Goal: Submit feedback/report problem: Submit feedback/report problem

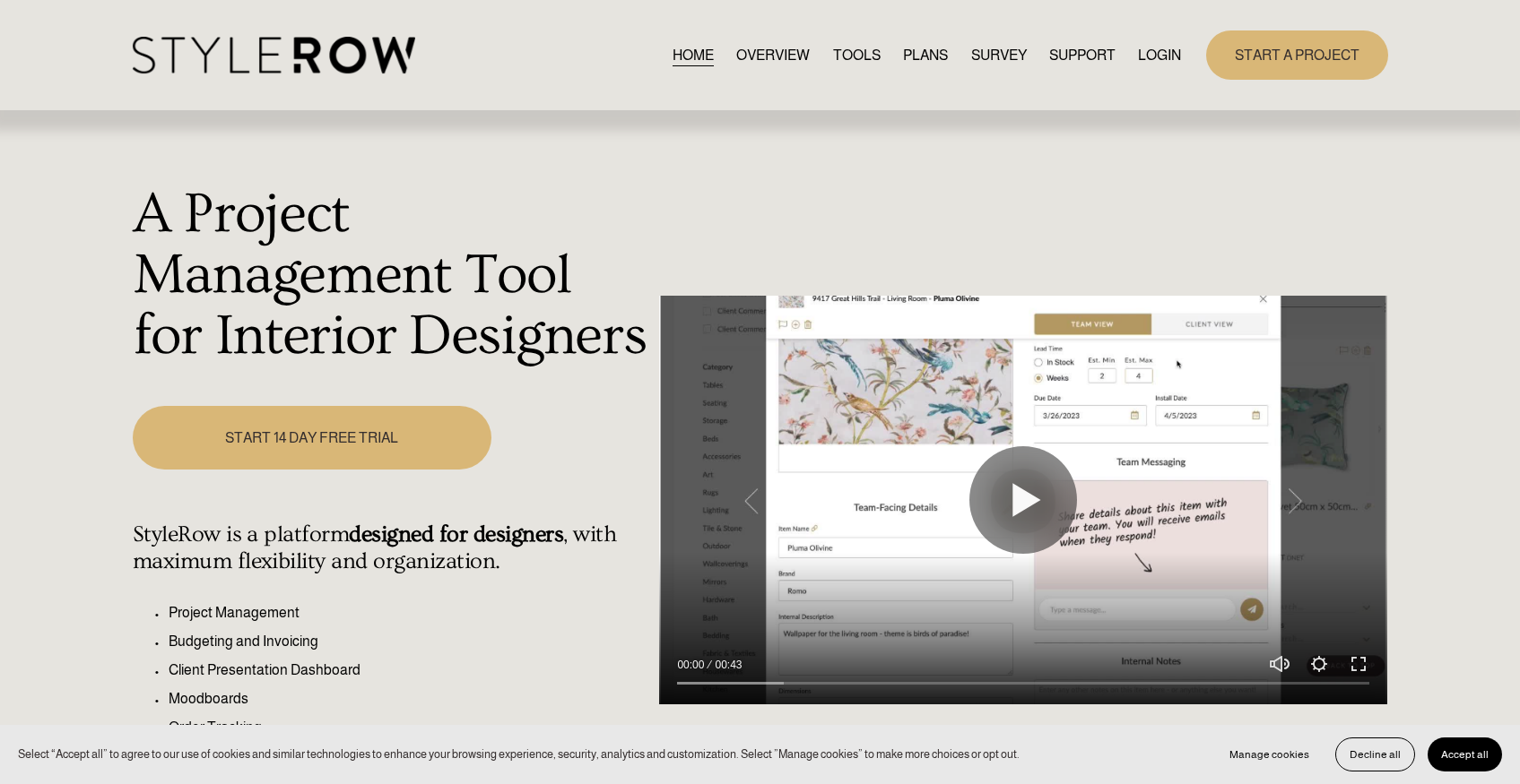
click at [1142, 50] on link "LOGIN" at bounding box center [1159, 55] width 43 height 24
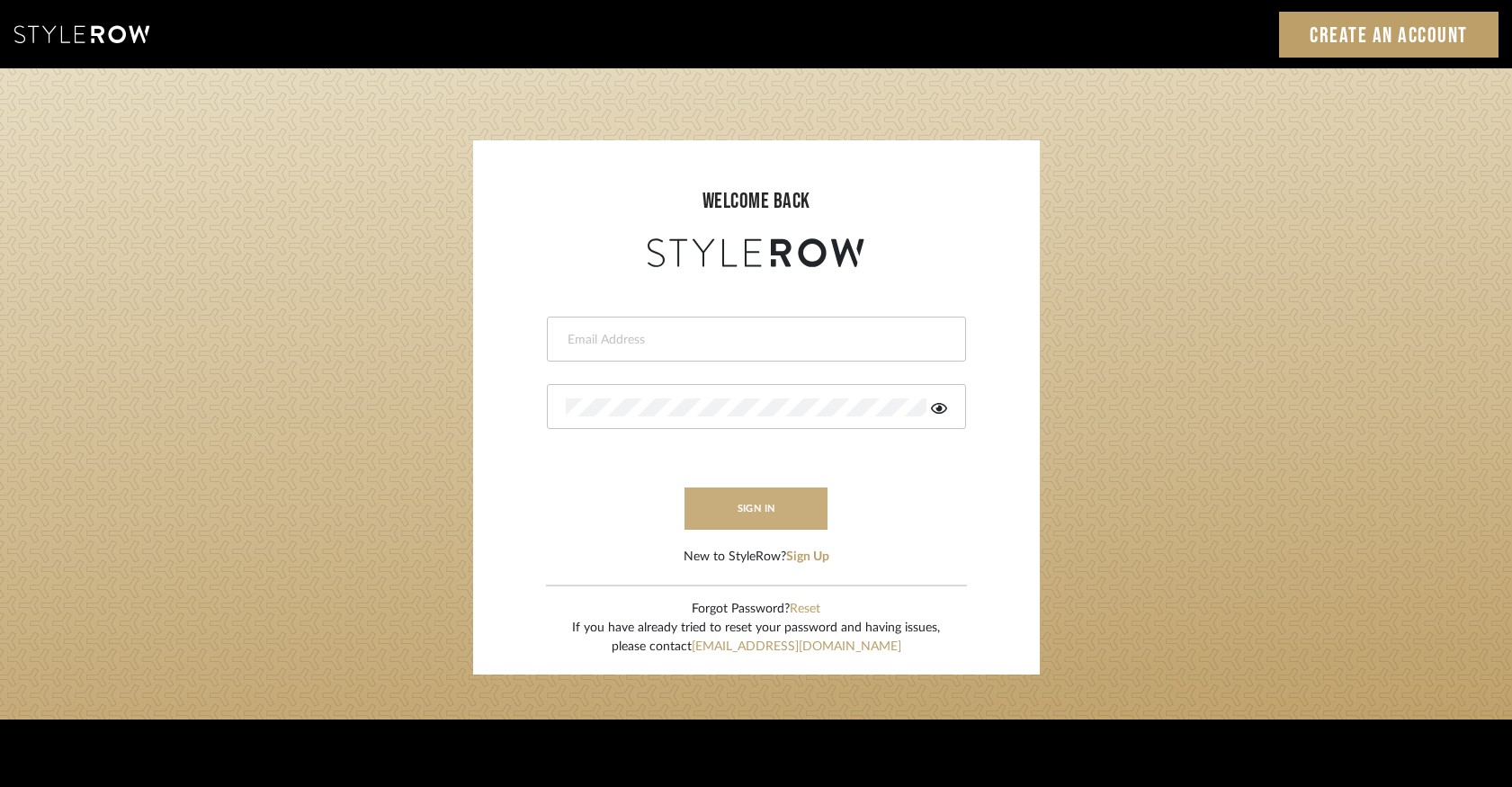
type input "keegan@keeganwilliamsinteriors.com"
click at [719, 514] on button "sign in" at bounding box center [756, 509] width 144 height 43
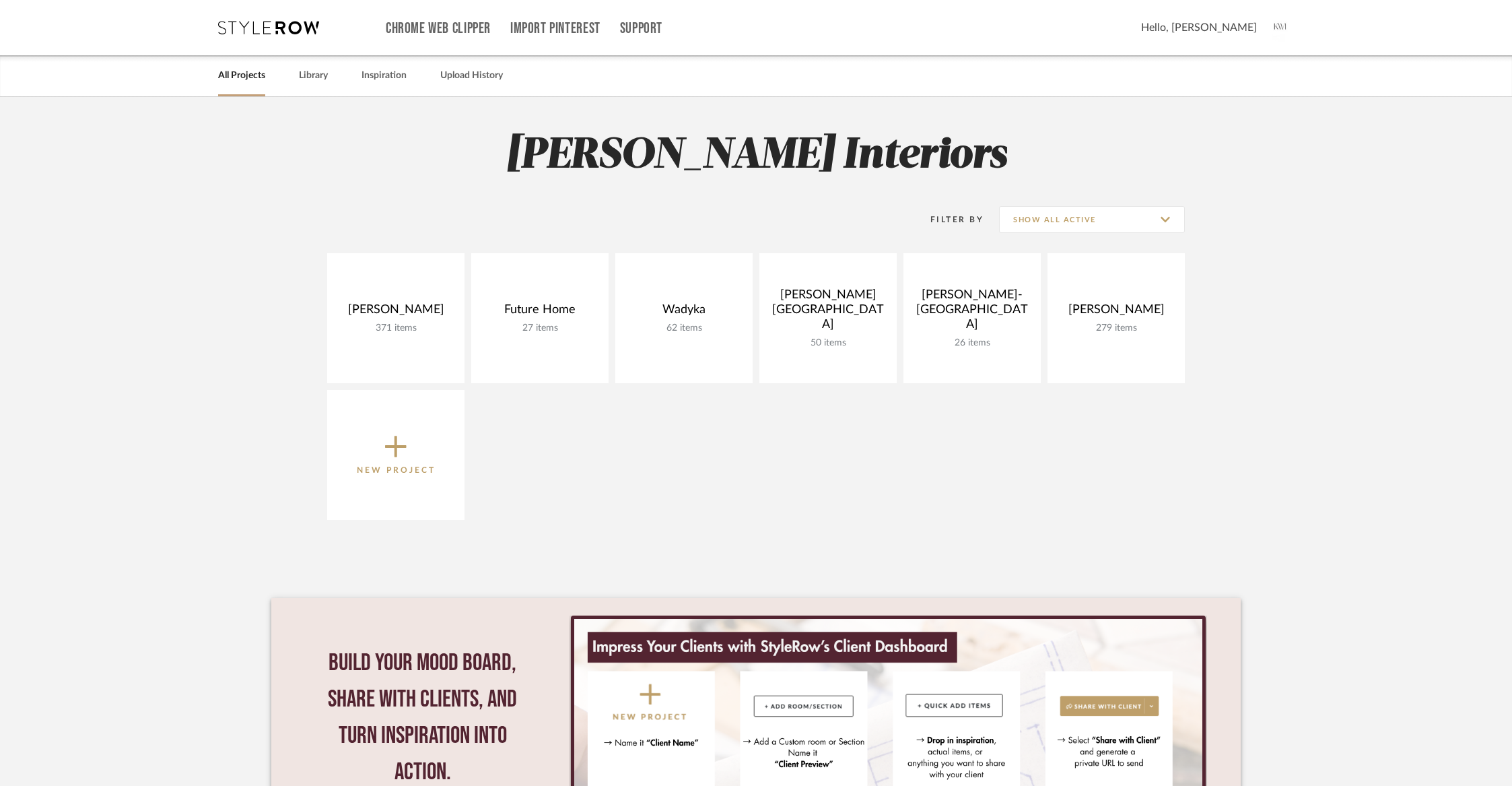
click at [399, 443] on icon at bounding box center [396, 446] width 21 height 28
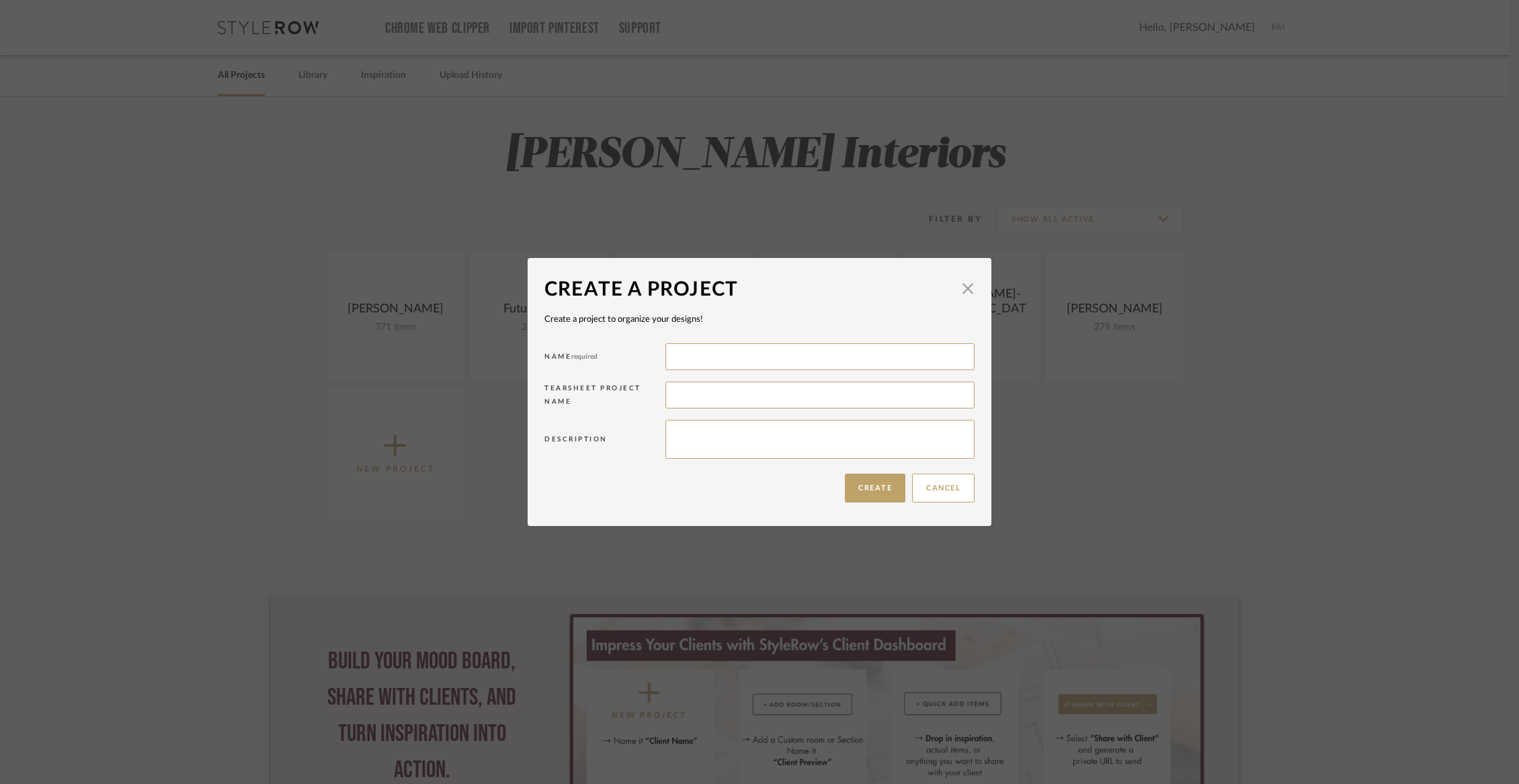
click at [735, 371] on div "Name required" at bounding box center [760, 359] width 430 height 38
click at [728, 355] on input at bounding box center [820, 356] width 309 height 27
type input "Gardiner"
click at [735, 420] on textarea at bounding box center [820, 439] width 309 height 39
click at [723, 392] on input at bounding box center [820, 395] width 309 height 27
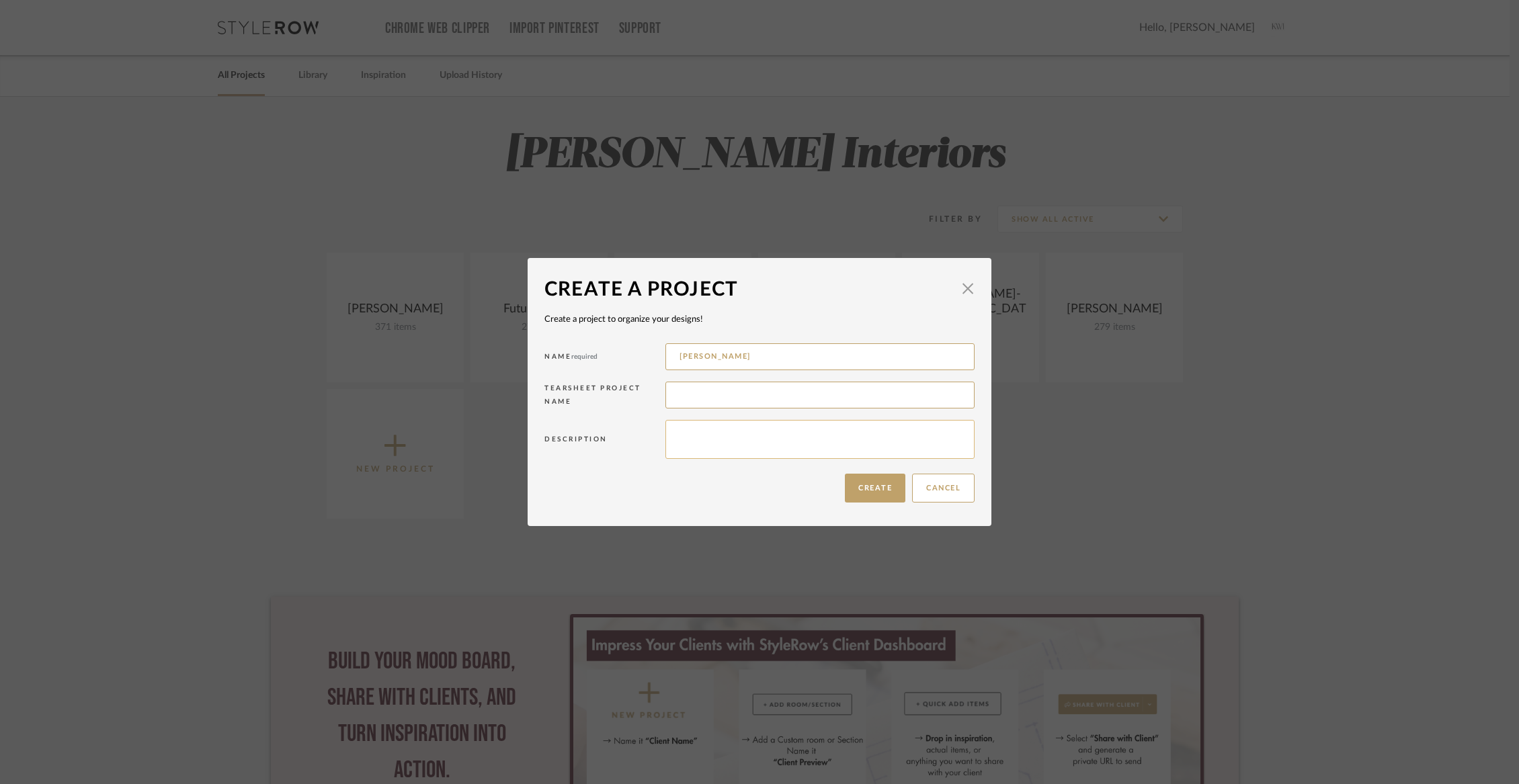
click at [719, 448] on textarea at bounding box center [820, 439] width 309 height 39
click at [878, 491] on button "Create" at bounding box center [874, 488] width 60 height 29
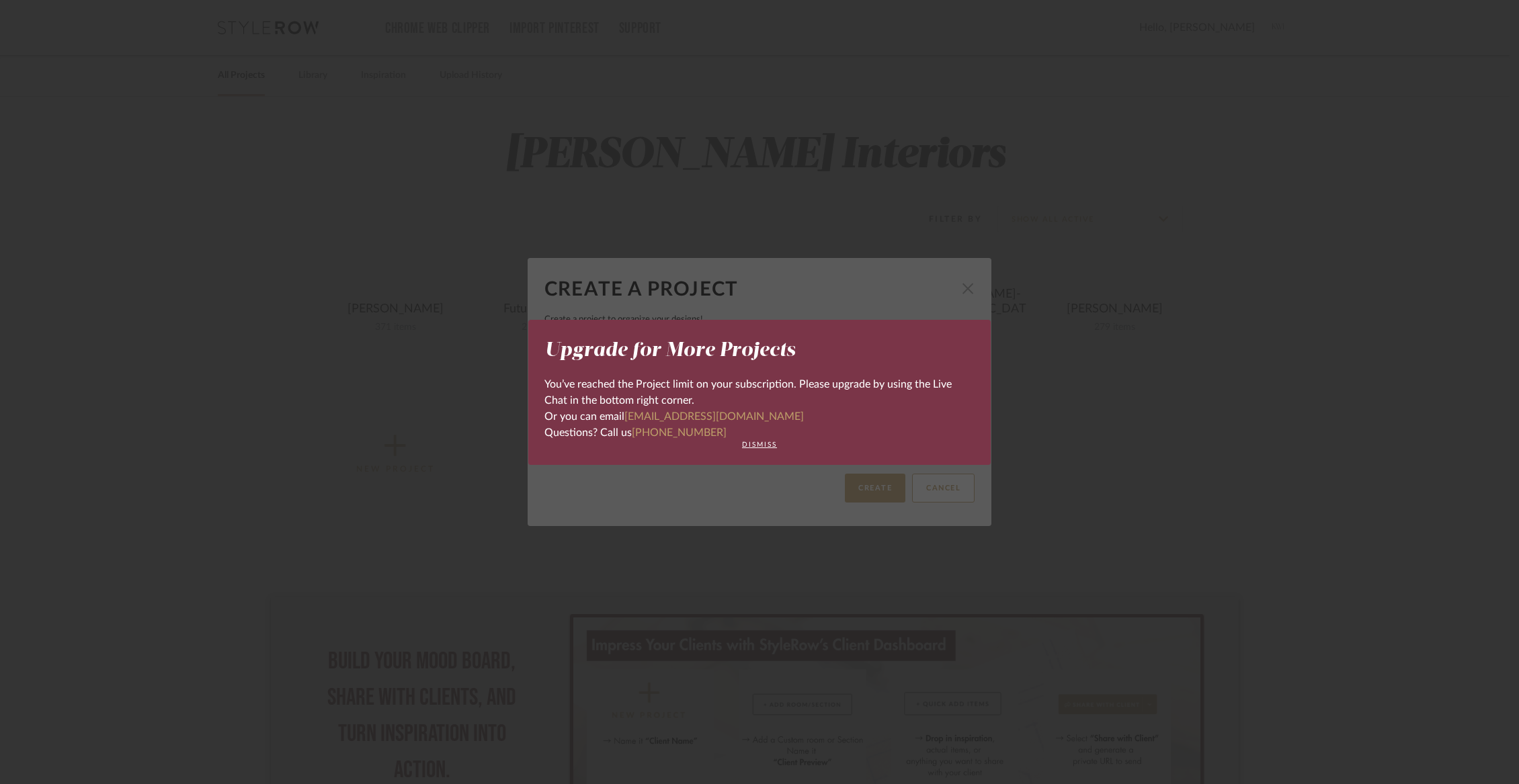
drag, startPoint x: 757, startPoint y: 444, endPoint x: 755, endPoint y: 416, distance: 28.1
click at [755, 416] on mat-dialog-content "Upgrade for More Projects You’ve reached the Project limit on your subscription…" at bounding box center [760, 392] width 430 height 113
drag, startPoint x: 733, startPoint y: 414, endPoint x: 620, endPoint y: 414, distance: 113.0
click at [620, 414] on div "Or you can email support@stylerow.com" at bounding box center [760, 416] width 430 height 16
copy div "[EMAIL_ADDRESS][DOMAIN_NAME]"
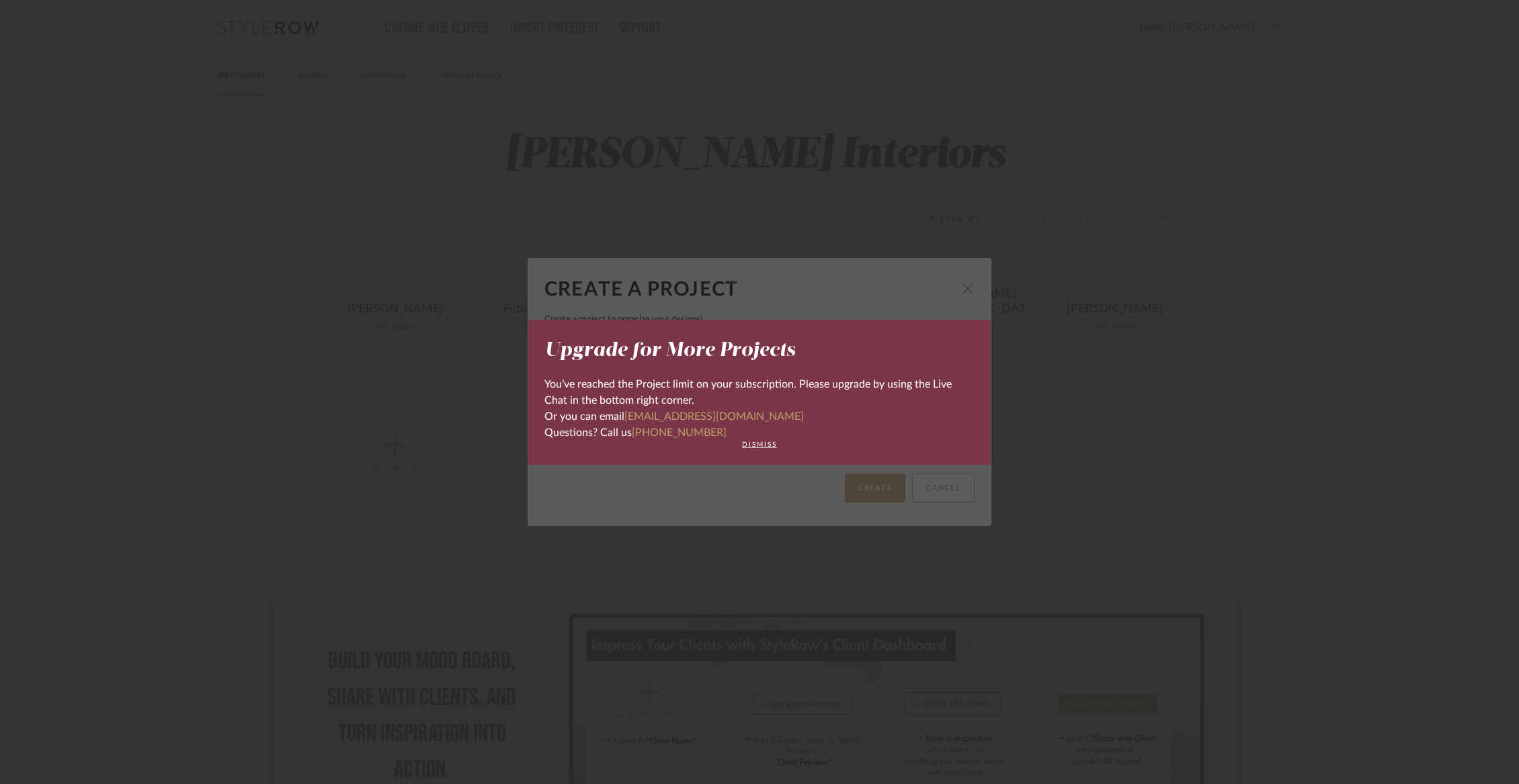
click at [968, 479] on div "Upgrade for More Projects You’ve reached the Project limit on your subscription…" at bounding box center [760, 392] width 1519 height 784
click at [941, 258] on div "Upgrade for More Projects You’ve reached the Project limit on your subscription…" at bounding box center [760, 392] width 1519 height 784
click at [961, 287] on div "Upgrade for More Projects You’ve reached the Project limit on your subscription…" at bounding box center [760, 392] width 1519 height 784
click at [943, 406] on div "You’ve reached the Project limit on your subscription. Please upgrade by using …" at bounding box center [760, 392] width 430 height 32
click at [756, 446] on button "dismiss" at bounding box center [760, 445] width 430 height 8
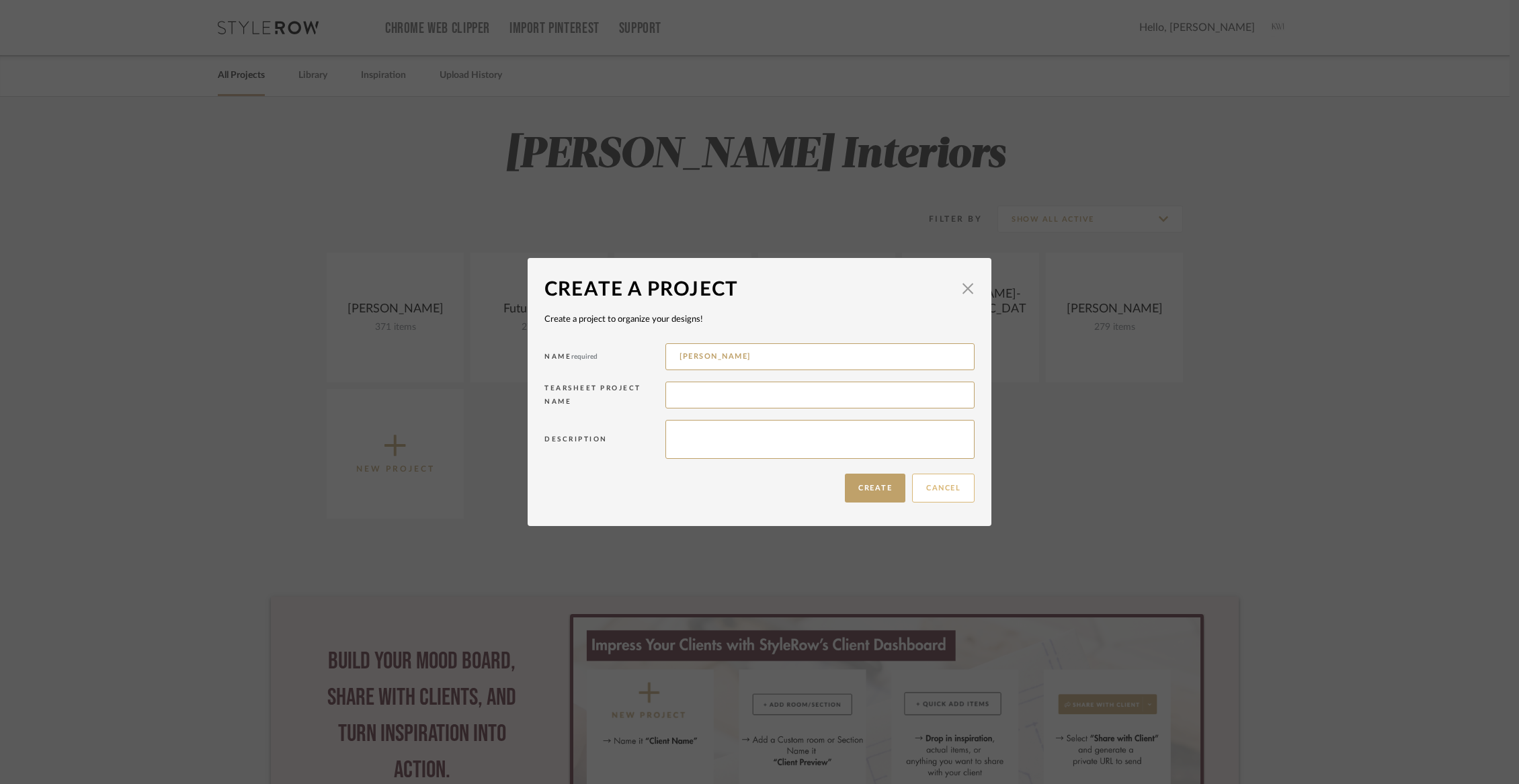
click at [960, 484] on button "Cancel" at bounding box center [943, 488] width 62 height 29
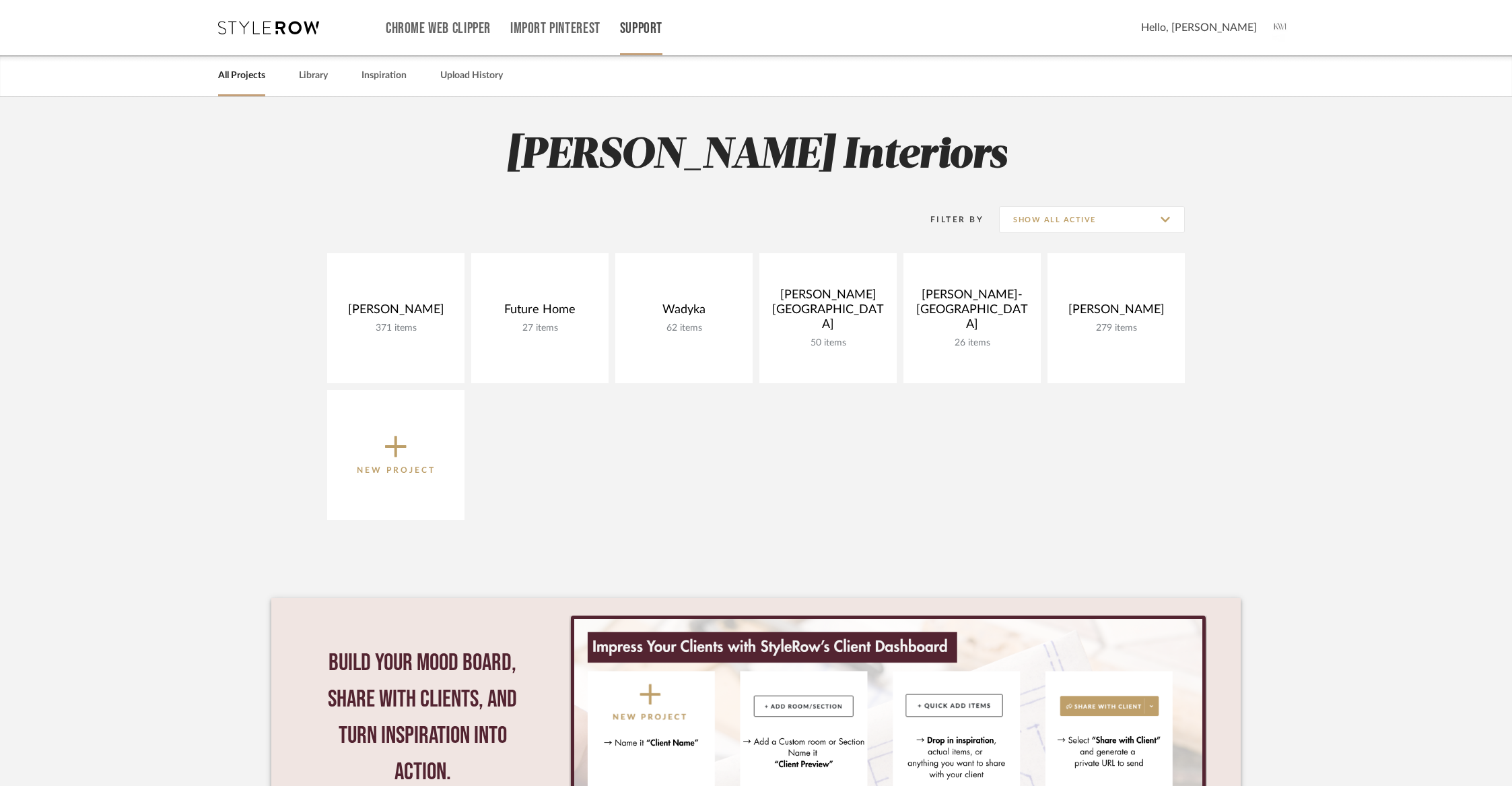
click at [627, 23] on link "Support" at bounding box center [641, 28] width 42 height 12
click at [674, 146] on link "Contact Us" at bounding box center [670, 152] width 99 height 33
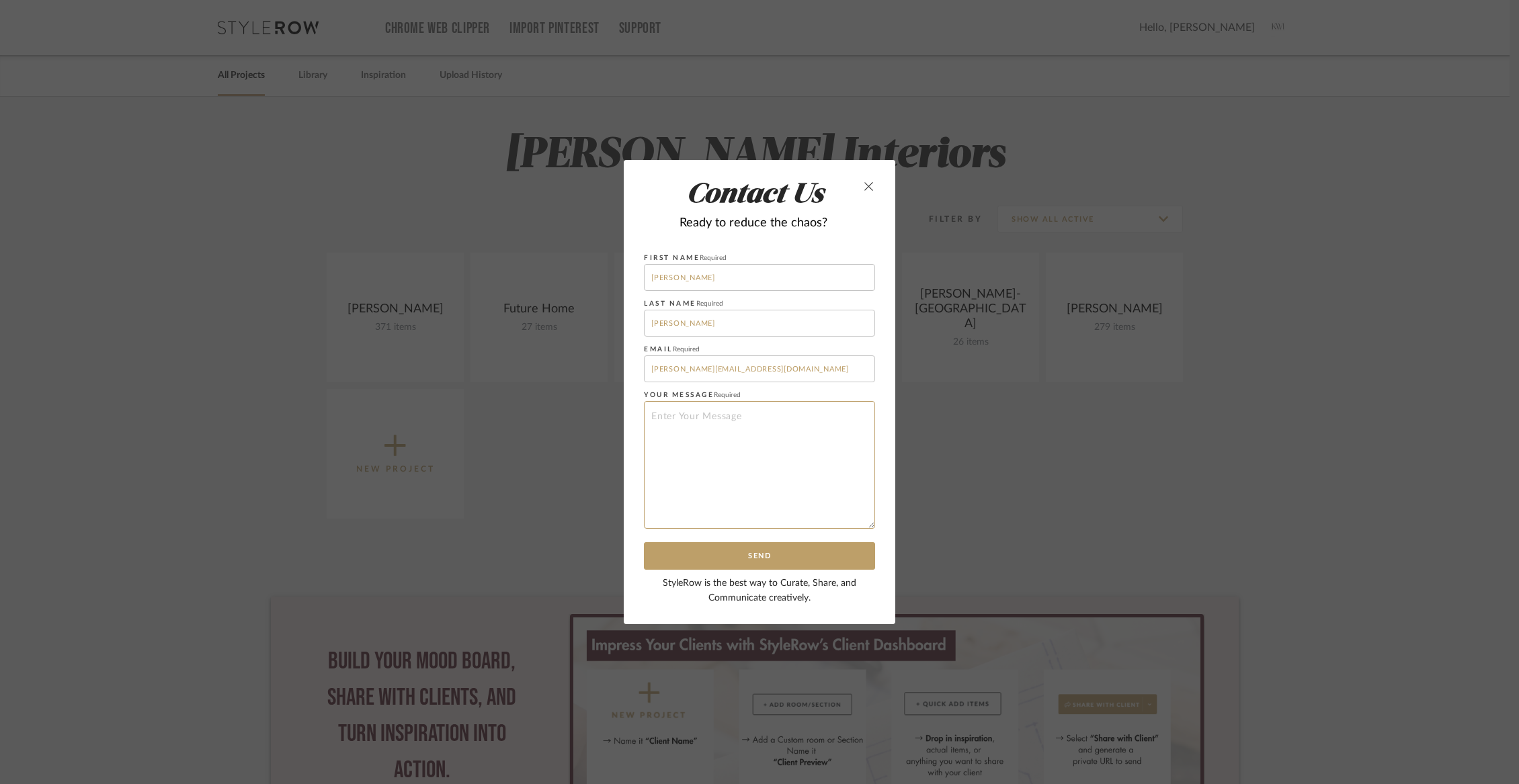
click at [712, 442] on textarea at bounding box center [760, 465] width 231 height 128
type textarea "Hello! I need to add [1] new Project Client: Gardiner Approving the $20 charge …"
click at [781, 554] on button "Send" at bounding box center [760, 556] width 231 height 28
